Goal: Communication & Community: Answer question/provide support

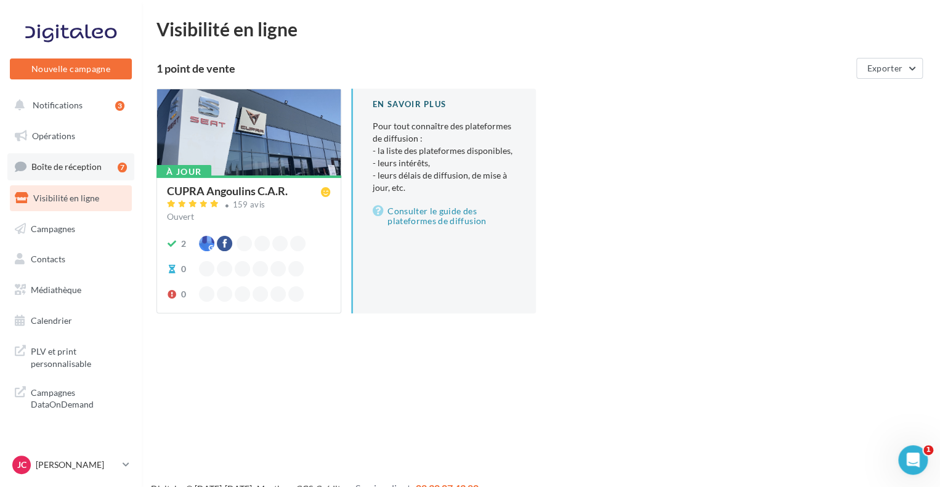
click at [67, 167] on span "Boîte de réception" at bounding box center [66, 166] width 70 height 10
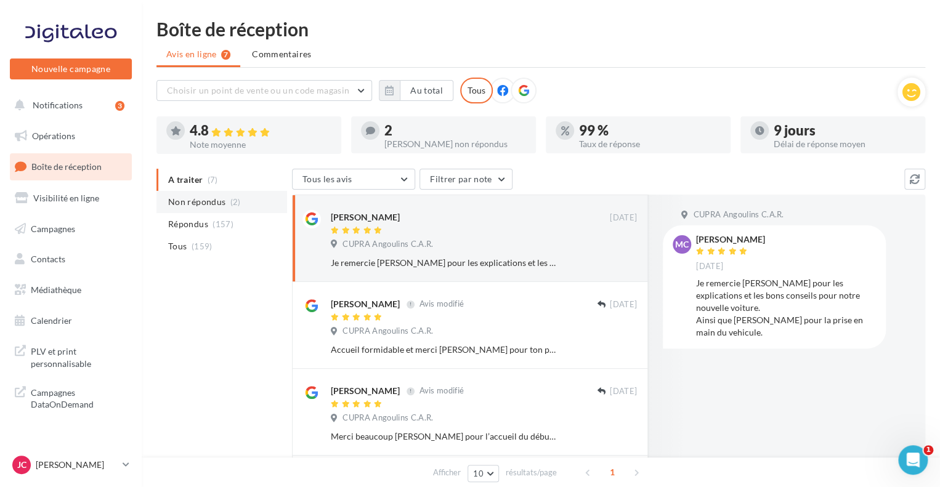
click at [236, 204] on span "(2)" at bounding box center [235, 202] width 10 height 10
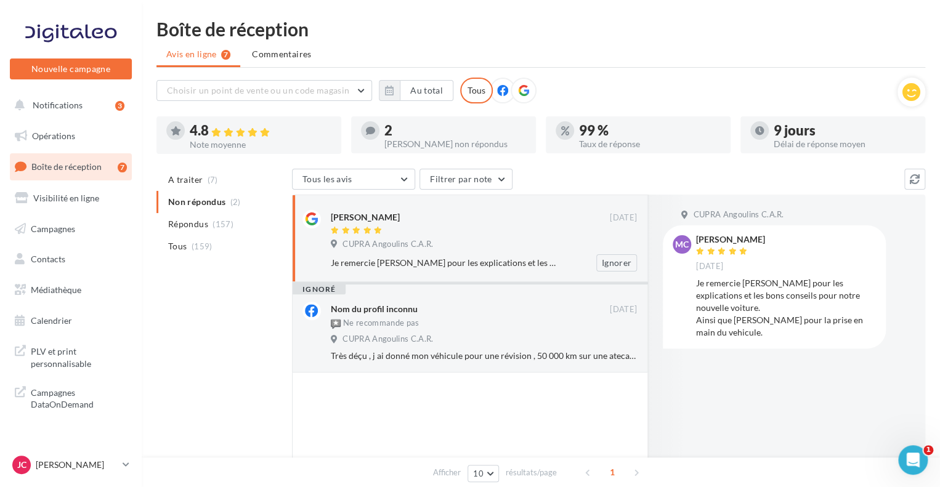
click at [509, 221] on div "[PERSON_NAME]" at bounding box center [470, 216] width 279 height 13
click at [606, 260] on button "Ignorer" at bounding box center [616, 262] width 41 height 17
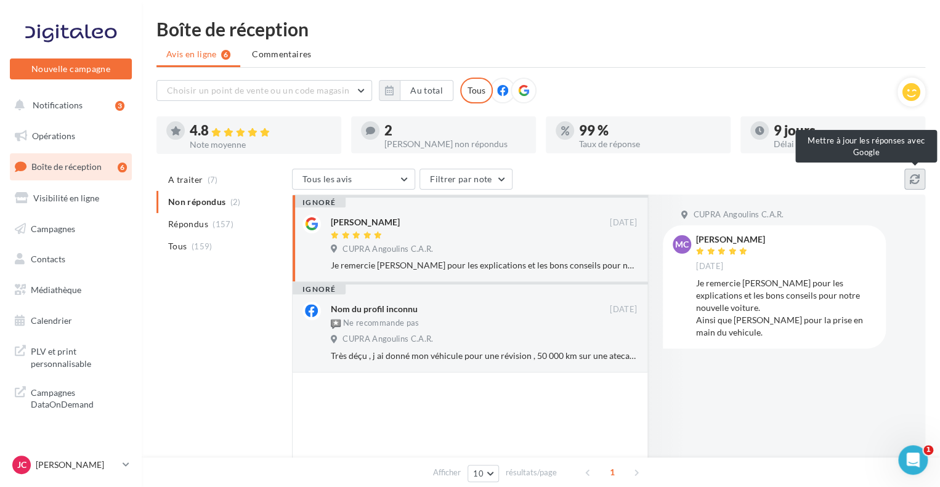
click at [915, 184] on button at bounding box center [914, 179] width 21 height 21
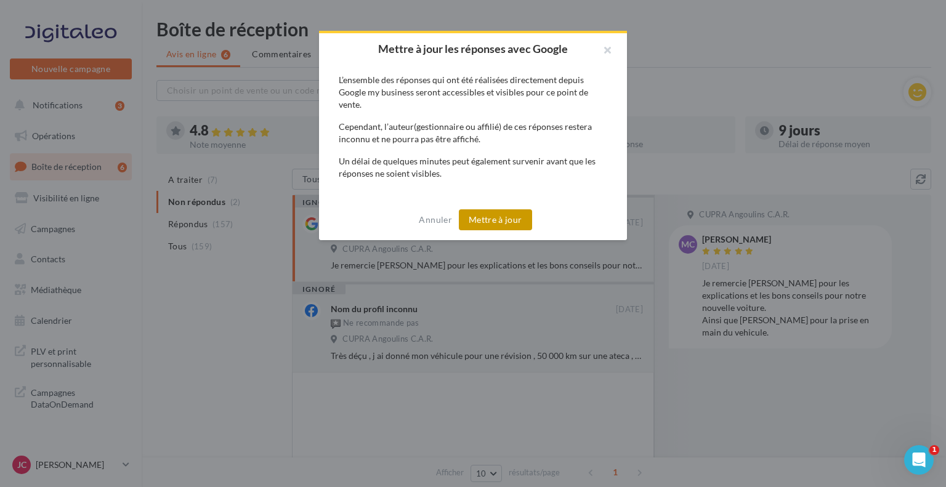
click at [514, 222] on button "Mettre à jour" at bounding box center [495, 219] width 73 height 21
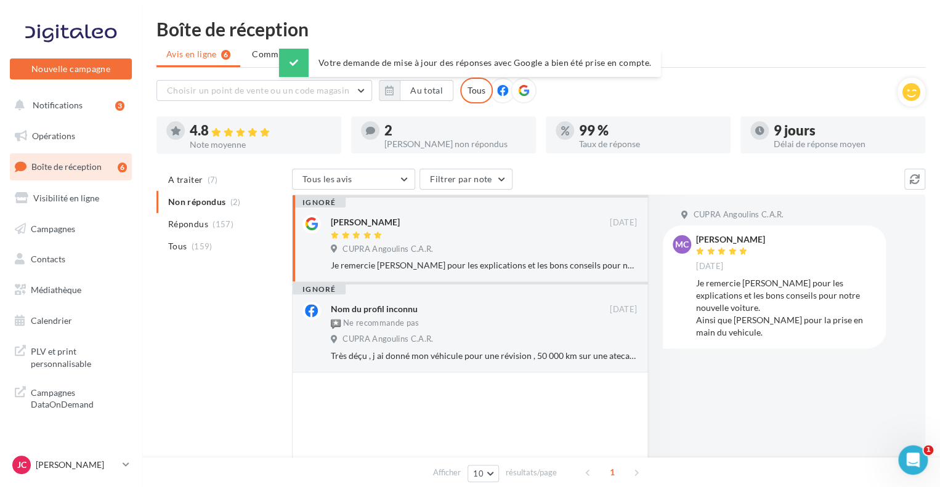
click at [192, 244] on span "(159)" at bounding box center [201, 246] width 21 height 10
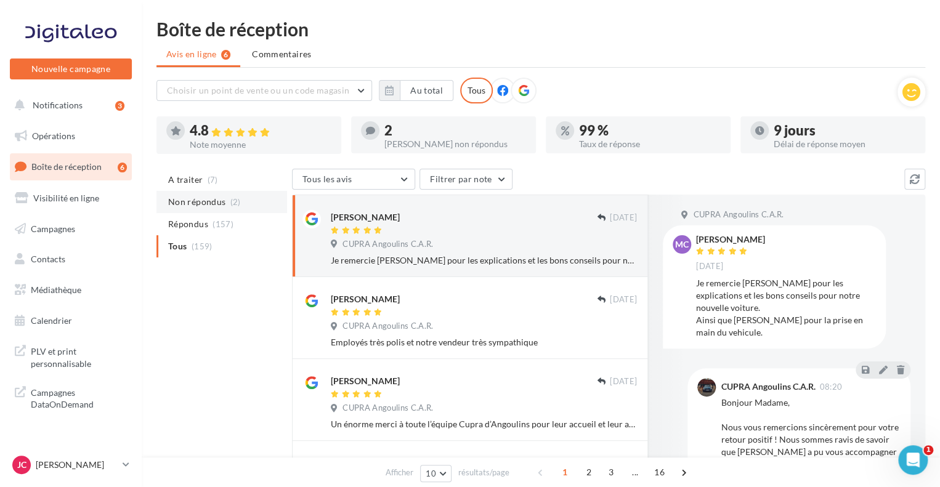
click at [217, 200] on span "Non répondus" at bounding box center [196, 202] width 57 height 12
